Goal: Find specific page/section: Find specific page/section

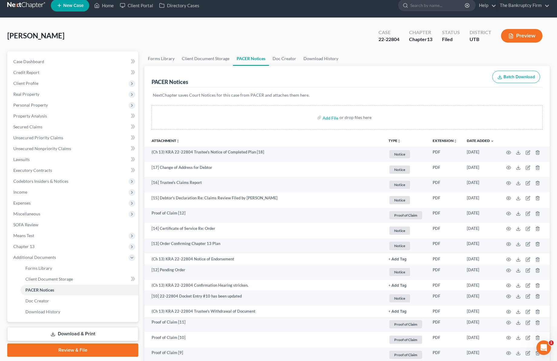
click at [148, 36] on div "[PERSON_NAME] Upgraded Case 22-22804 Chapter Chapter 13 Status Filed District U…" at bounding box center [278, 38] width 542 height 26
click at [138, 30] on div "[PERSON_NAME] Upgraded Case 22-22804 Chapter Chapter 13 Status Filed District U…" at bounding box center [278, 38] width 542 height 26
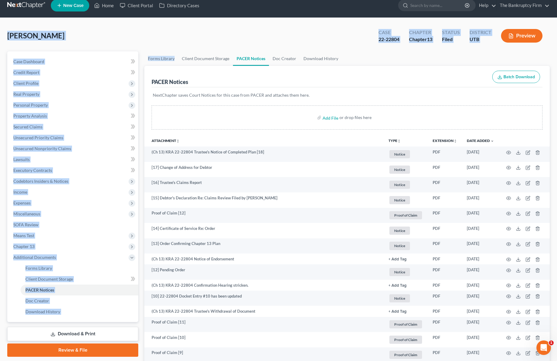
drag, startPoint x: 138, startPoint y: 36, endPoint x: 139, endPoint y: 56, distance: 20.6
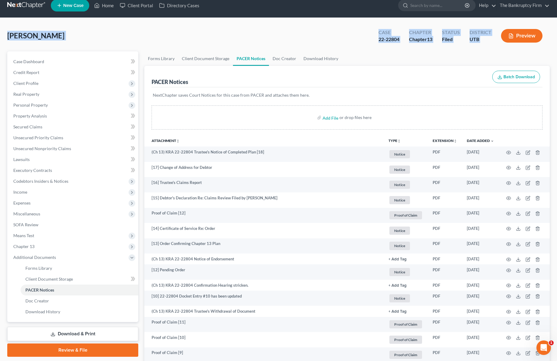
click at [139, 33] on div "[PERSON_NAME] Upgraded Case 22-22804 Chapter Chapter 13 Status Filed District U…" at bounding box center [278, 38] width 542 height 26
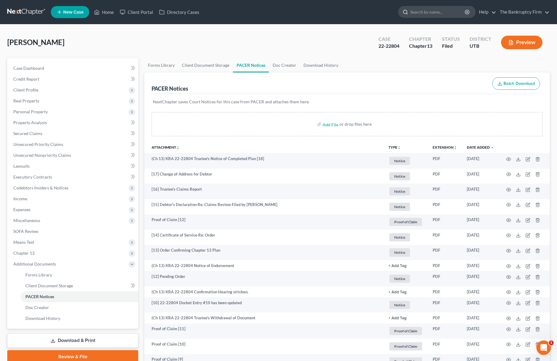
click at [423, 12] on input "search" at bounding box center [437, 11] width 55 height 11
type input "[PERSON_NAME]"
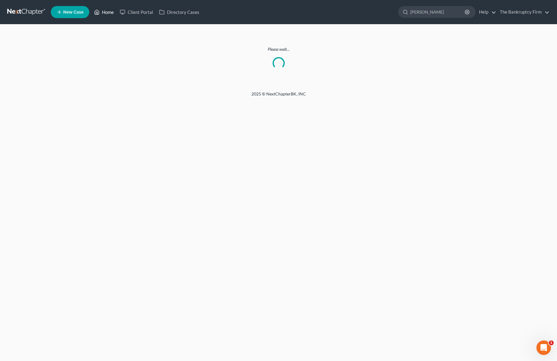
click at [102, 11] on link "Home" at bounding box center [104, 12] width 26 height 11
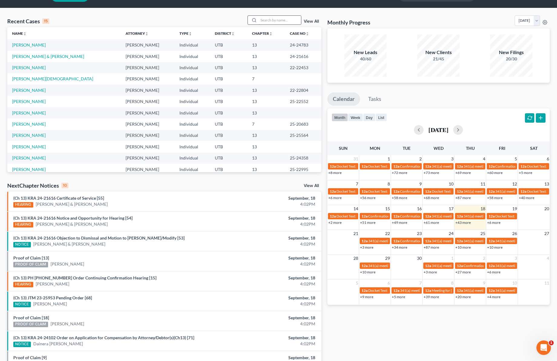
click at [282, 21] on input "search" at bounding box center [280, 20] width 42 height 9
type input "[PERSON_NAME]"
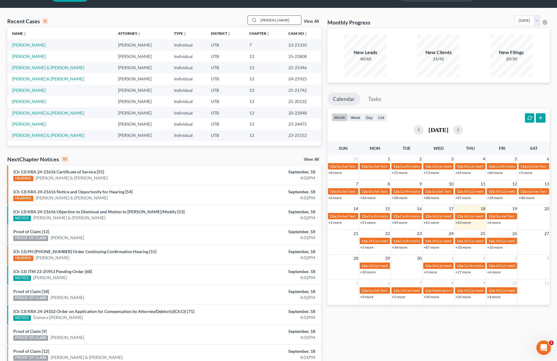
scroll to position [18, 0]
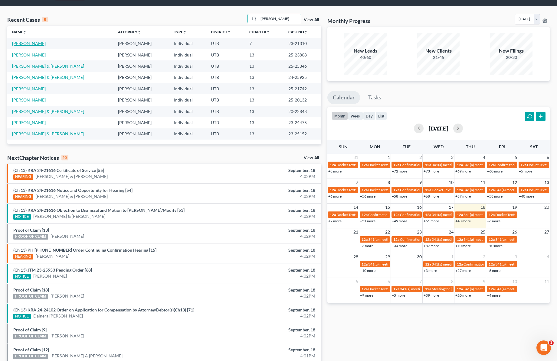
click at [31, 42] on link "[PERSON_NAME]" at bounding box center [29, 43] width 34 height 5
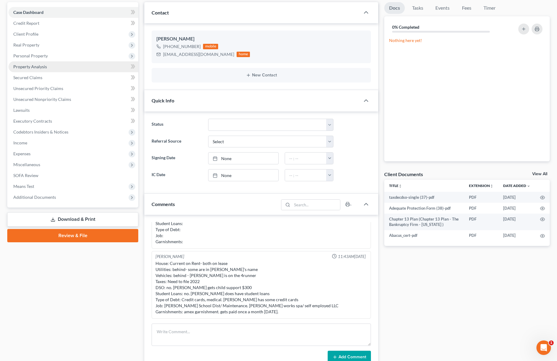
scroll to position [56, 0]
click at [29, 76] on span "Secured Claims" at bounding box center [27, 77] width 29 height 5
